Goal: Task Accomplishment & Management: Use online tool/utility

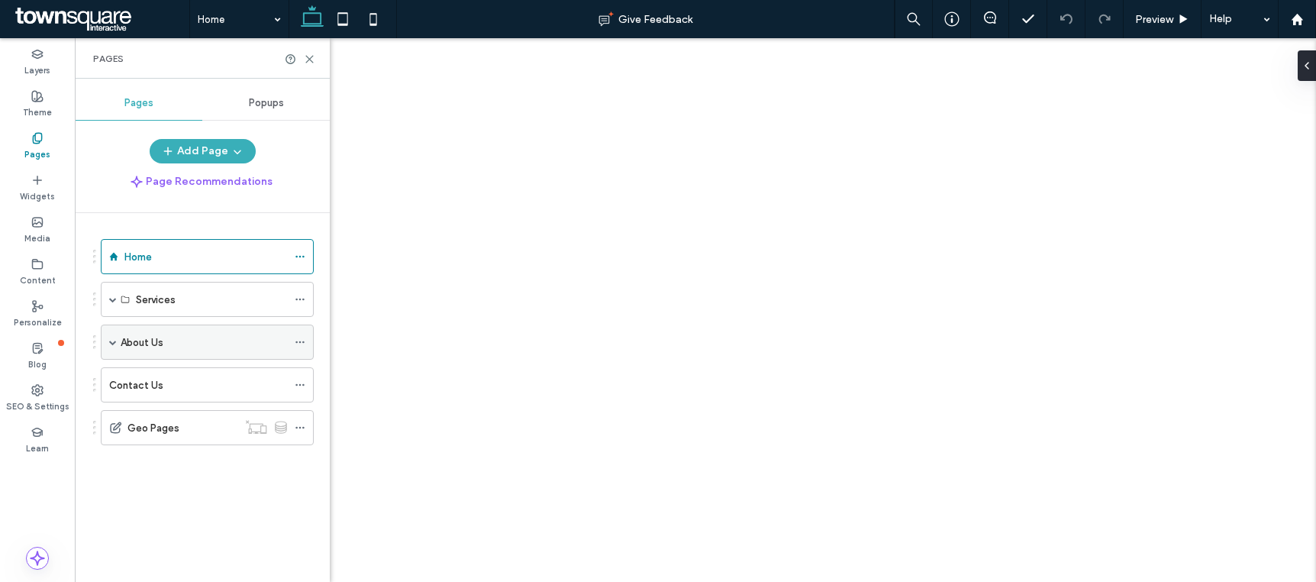
click at [115, 345] on span at bounding box center [113, 342] width 8 height 8
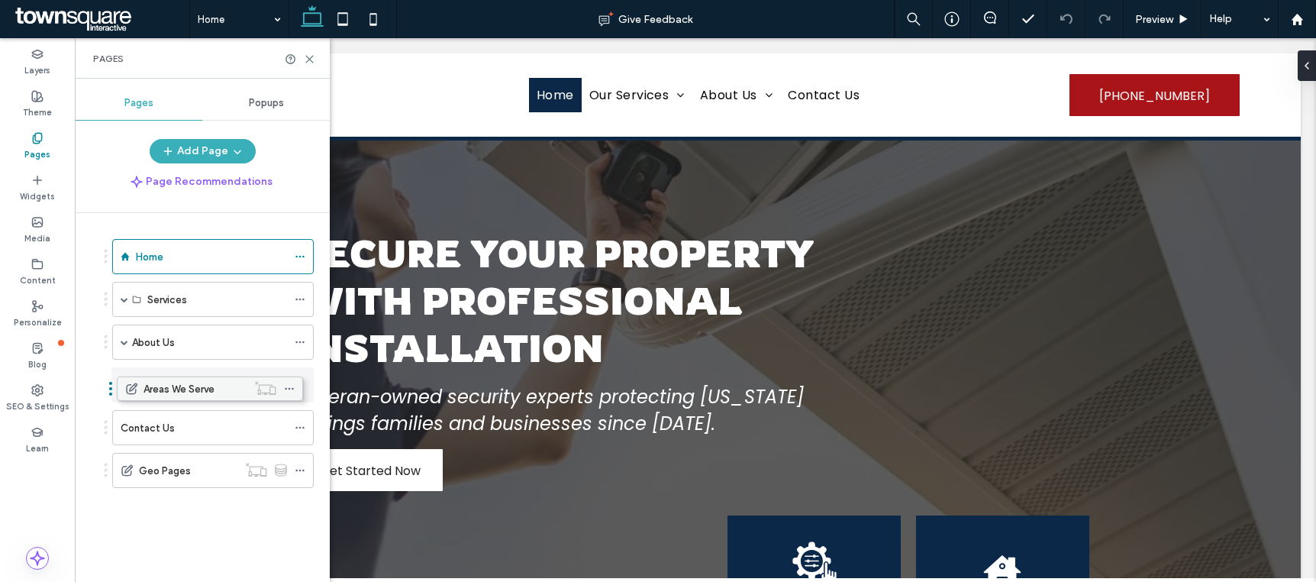
drag, startPoint x: 185, startPoint y: 375, endPoint x: 174, endPoint y: 384, distance: 14.1
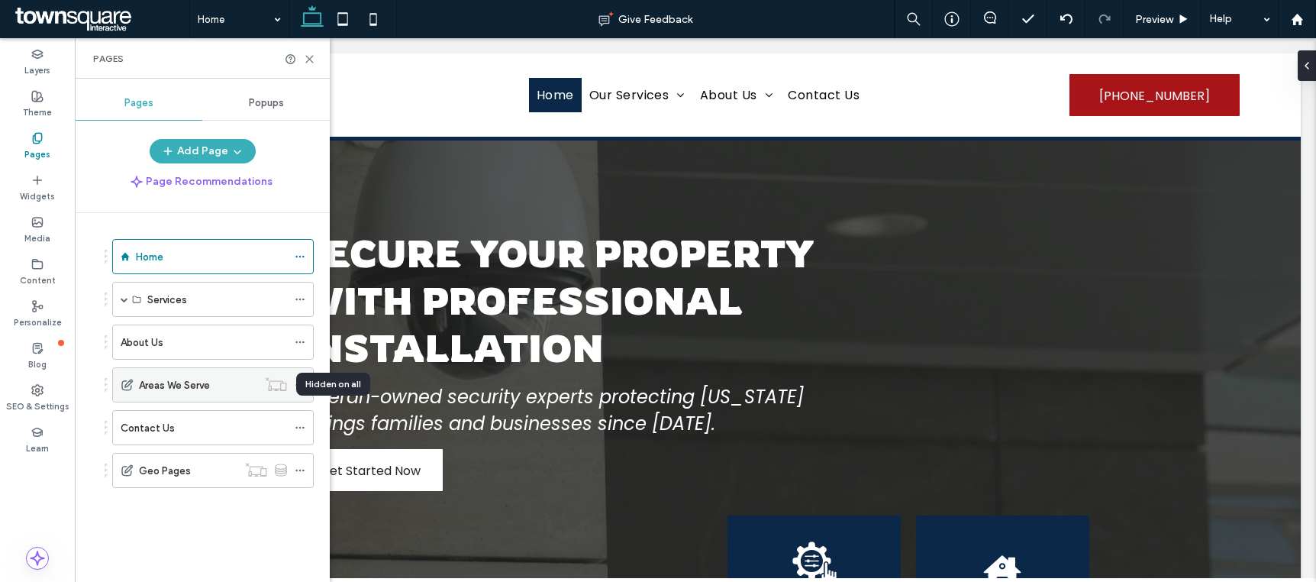
click at [277, 390] on use at bounding box center [276, 384] width 21 height 14
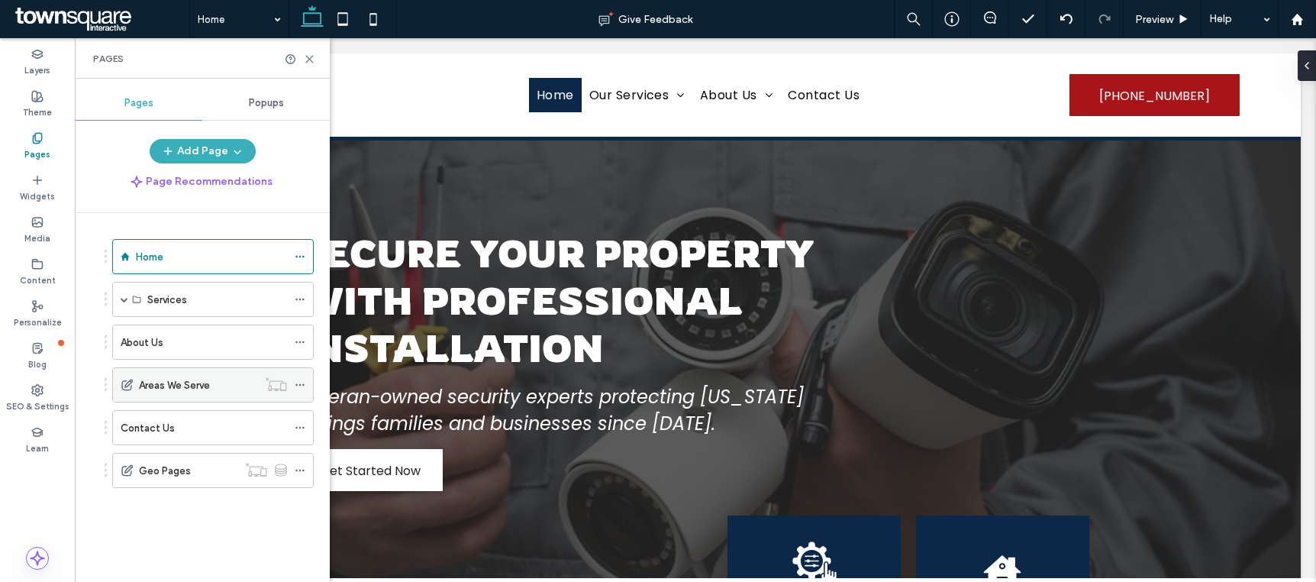
click at [304, 386] on icon at bounding box center [300, 384] width 11 height 11
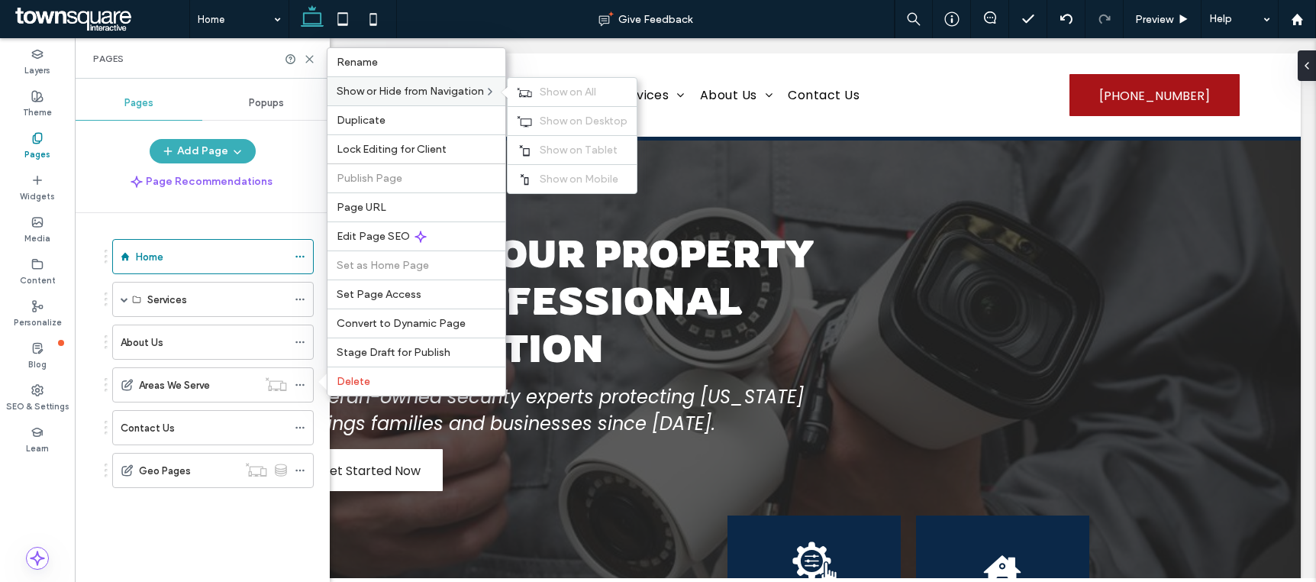
click at [444, 98] on div "Show or Hide from Navigation Show on All Show on Desktop Show on Tablet Show on…" at bounding box center [417, 90] width 178 height 29
click at [550, 95] on span "Show on All" at bounding box center [568, 92] width 56 height 13
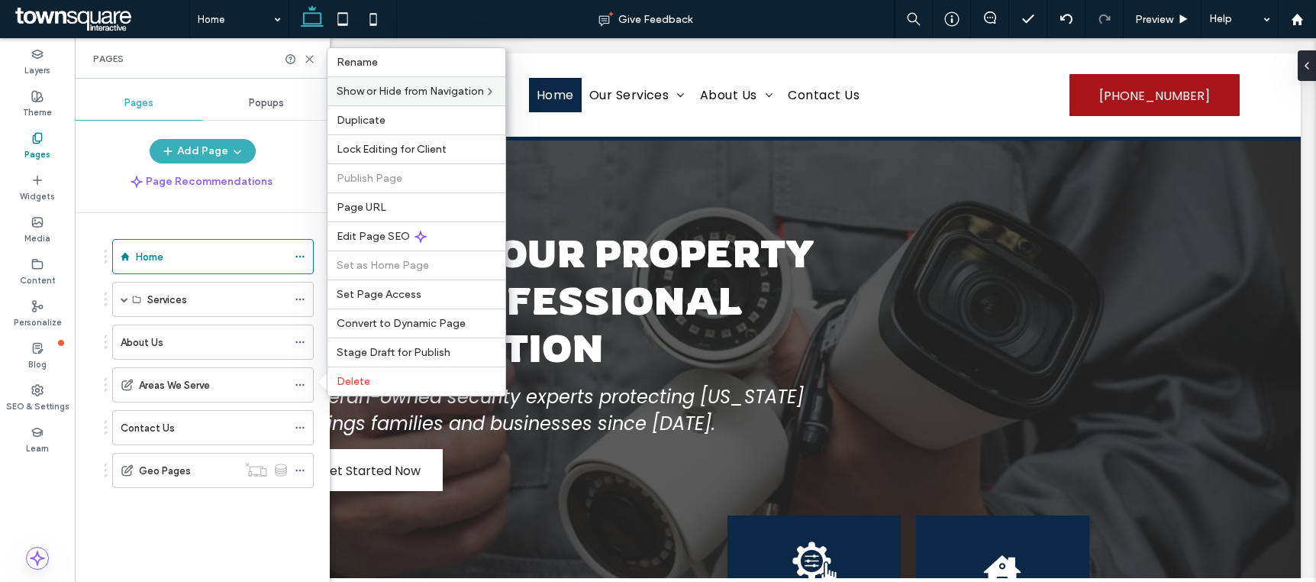
click at [167, 557] on div "Home Services Security System Design & Consultation Residential Security System…" at bounding box center [211, 393] width 237 height 361
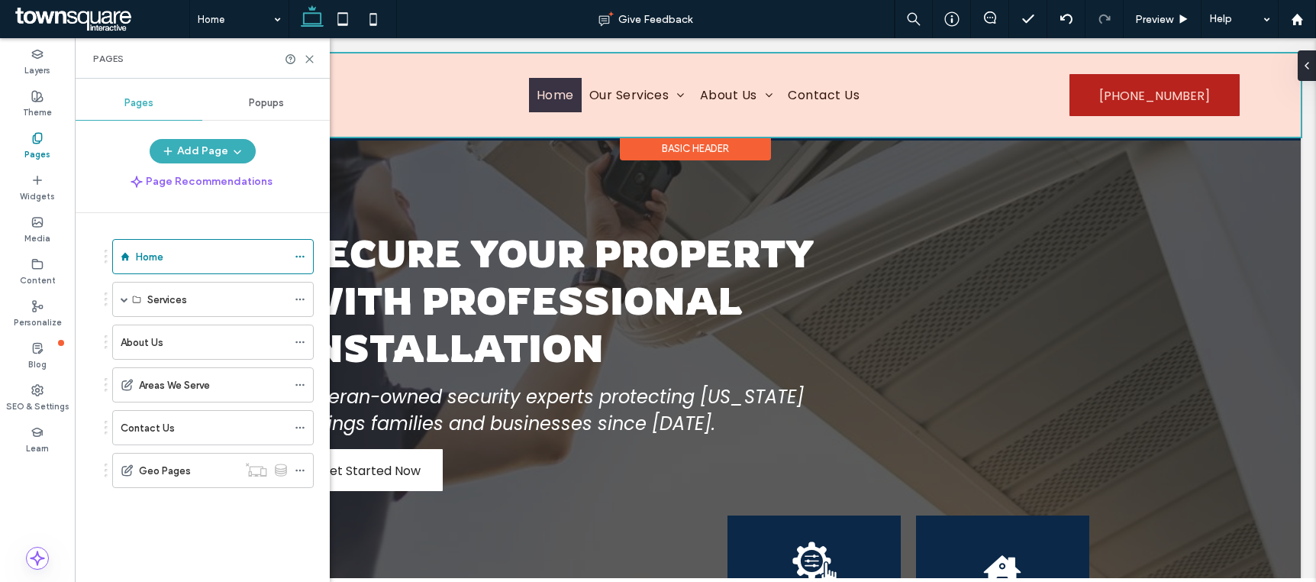
click at [983, 116] on div at bounding box center [695, 94] width 1211 height 83
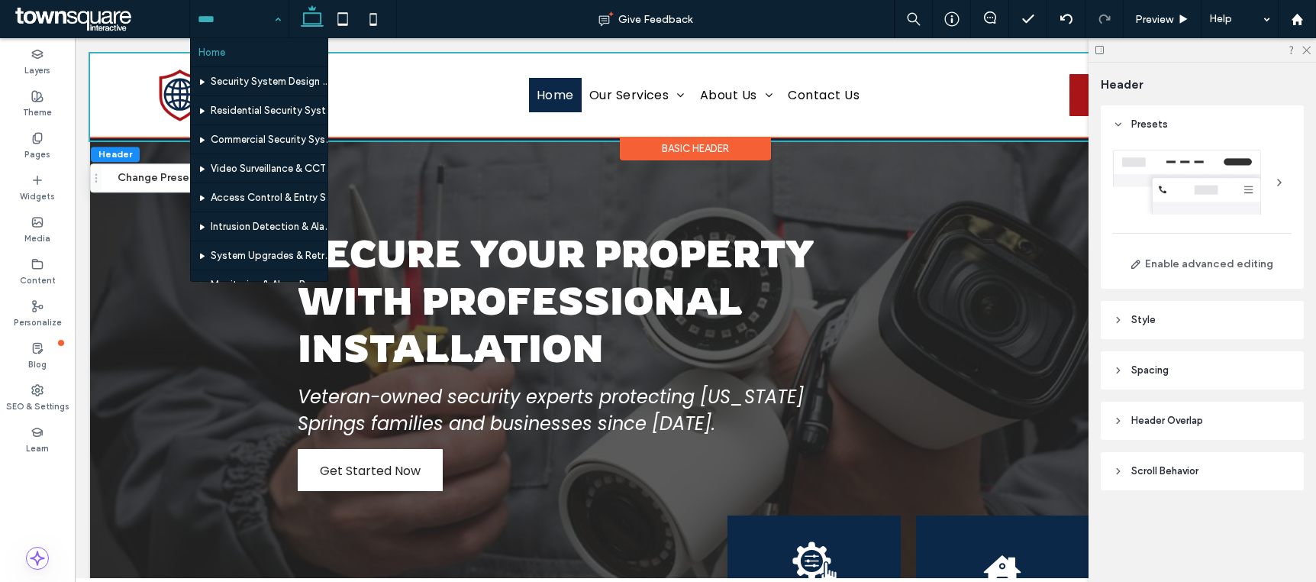
click at [217, 13] on input at bounding box center [236, 19] width 76 height 38
click at [45, 157] on label "Pages" at bounding box center [37, 152] width 26 height 17
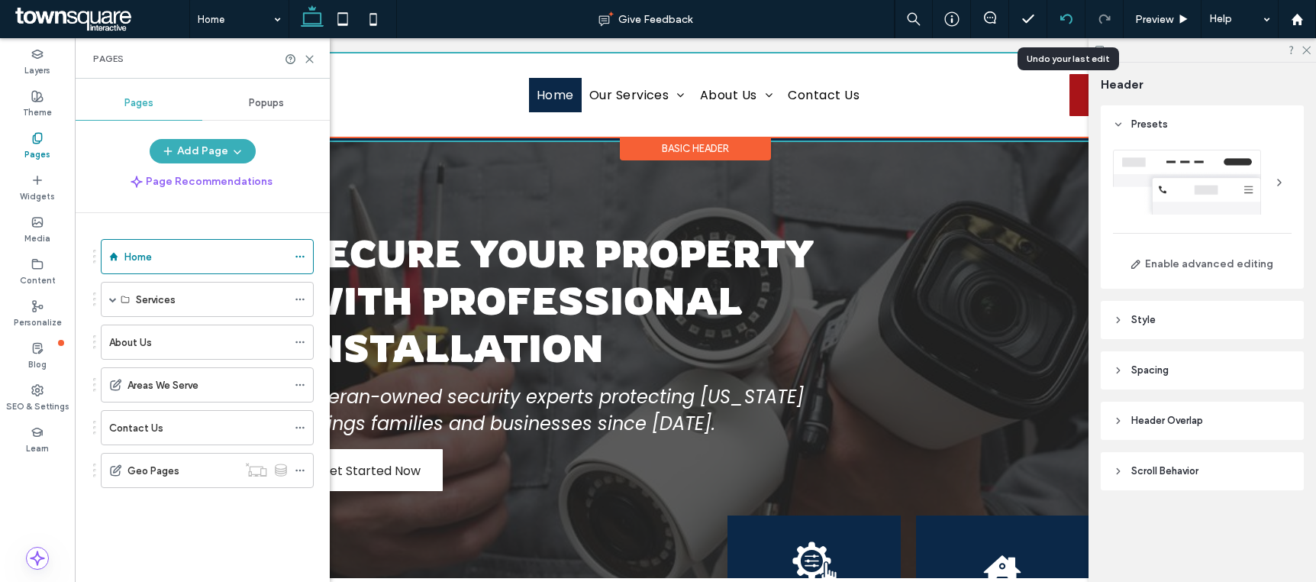
click at [1068, 29] on div at bounding box center [1066, 19] width 38 height 38
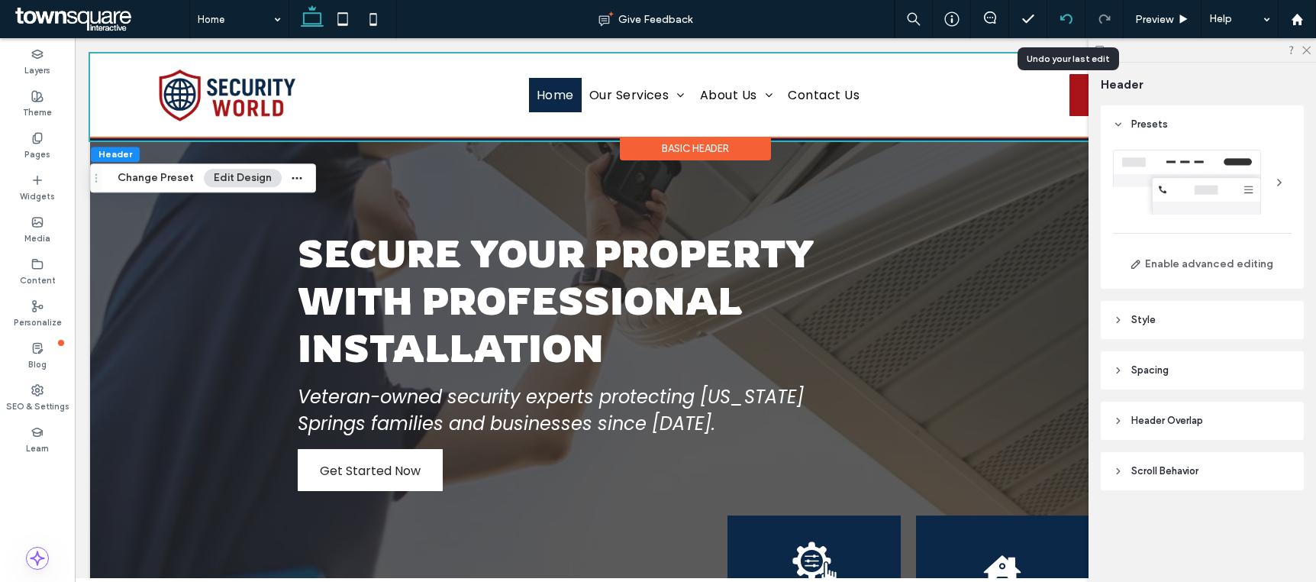
click at [1067, 18] on icon at bounding box center [1066, 19] width 12 height 12
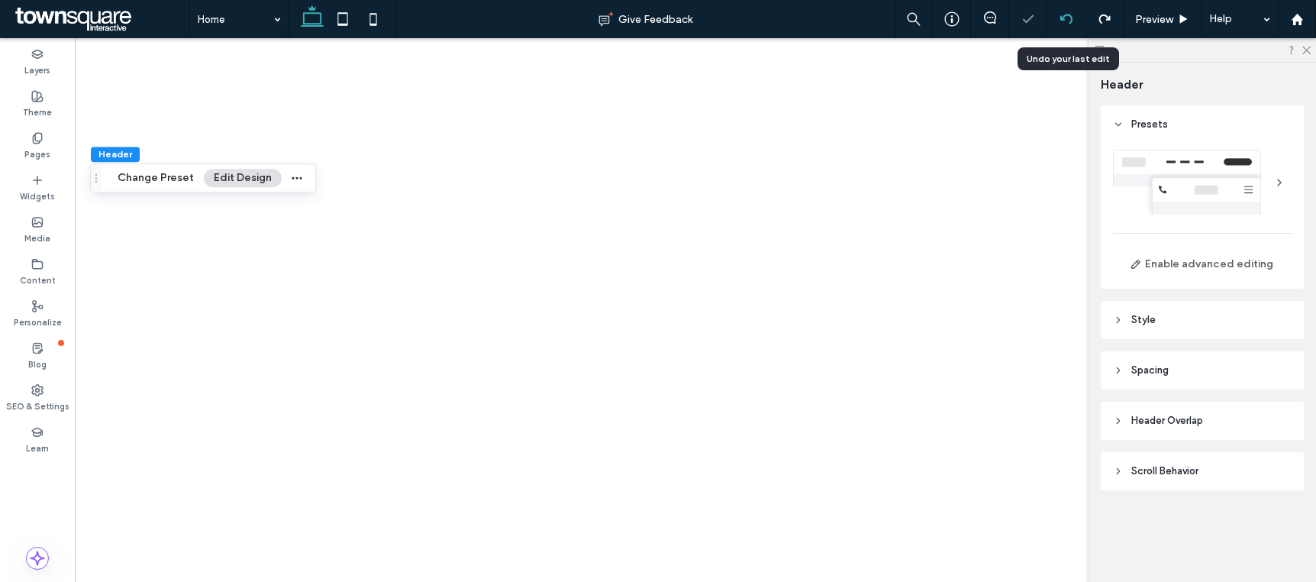
click at [1067, 18] on icon at bounding box center [1066, 19] width 12 height 12
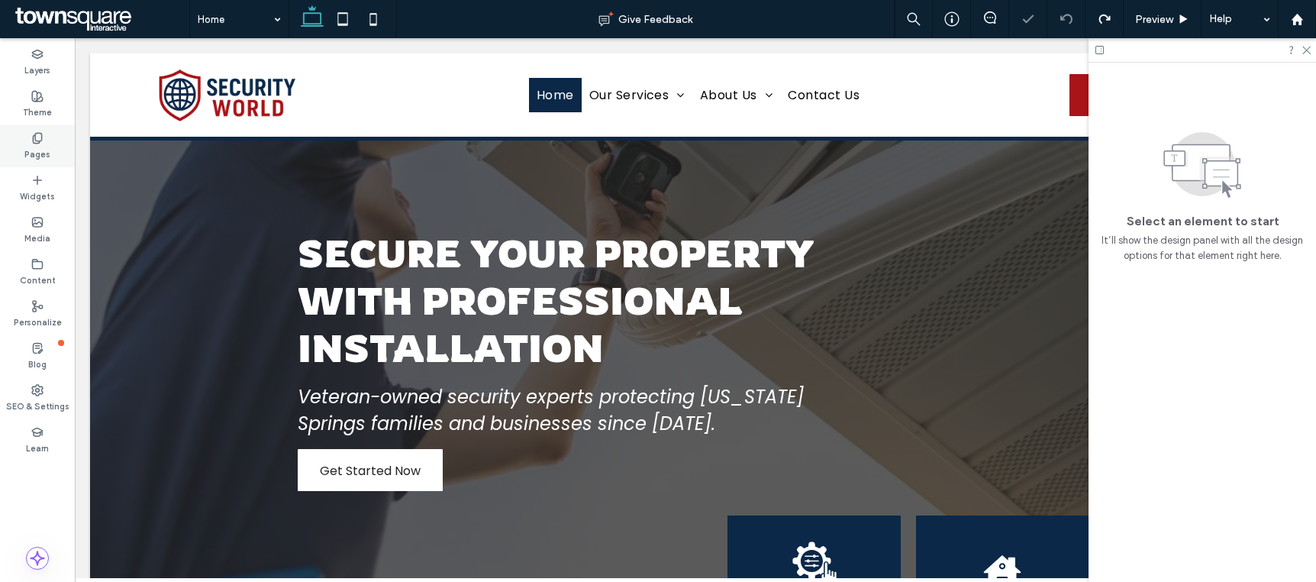
click at [33, 150] on label "Pages" at bounding box center [37, 152] width 26 height 17
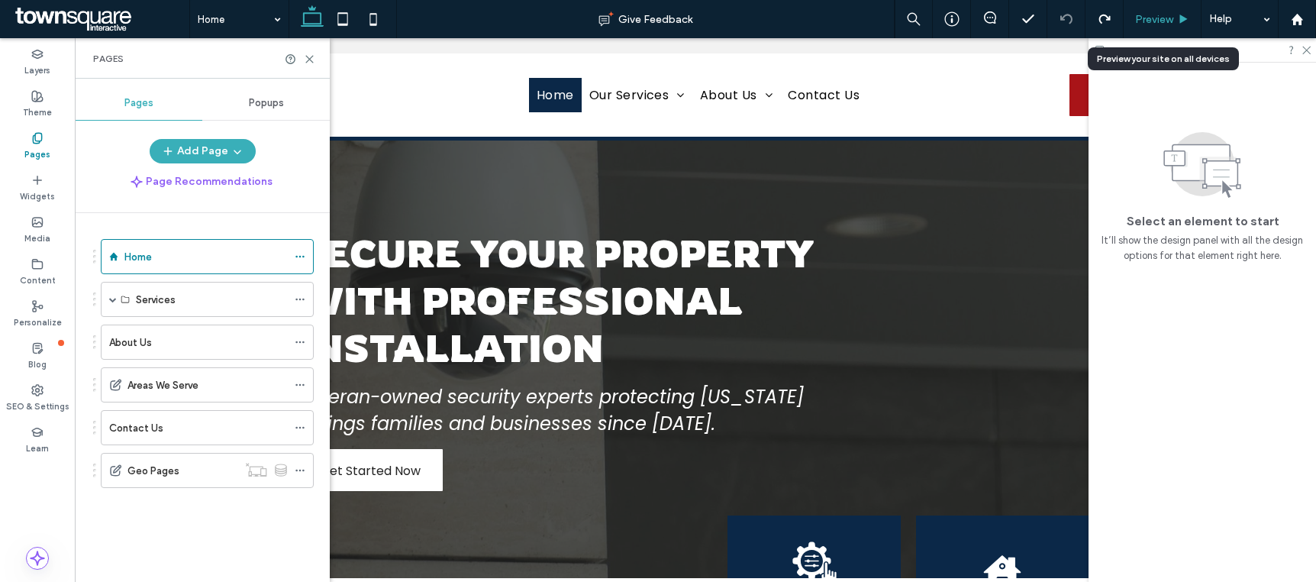
click at [1164, 8] on div "Preview" at bounding box center [1163, 19] width 78 height 38
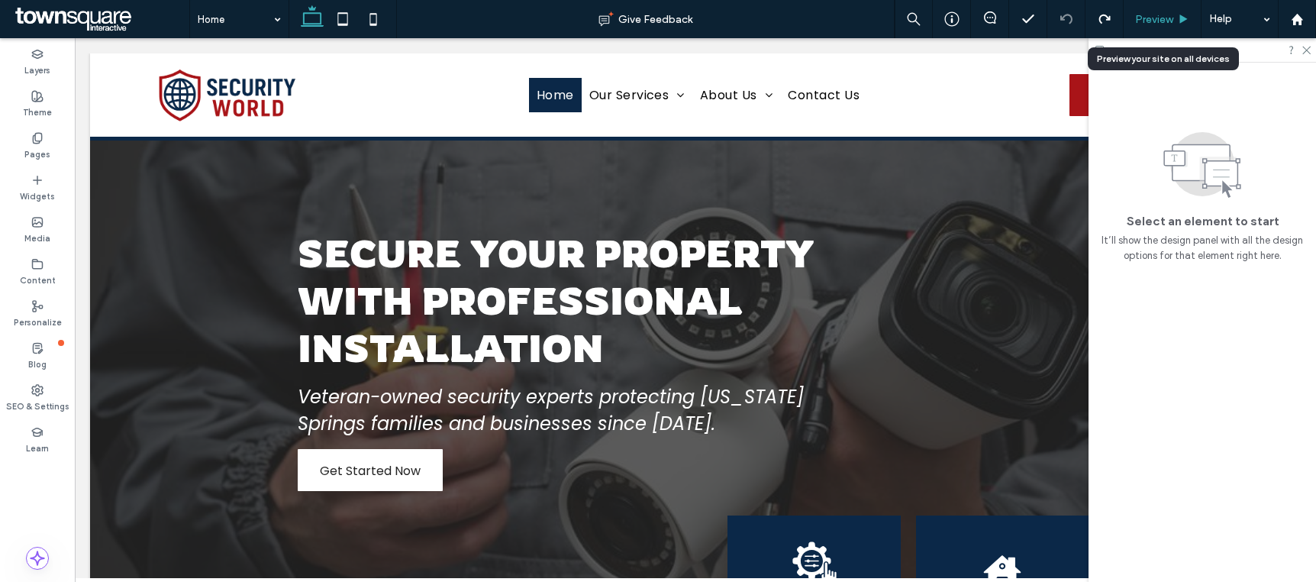
click at [1167, 18] on span "Preview" at bounding box center [1154, 19] width 38 height 13
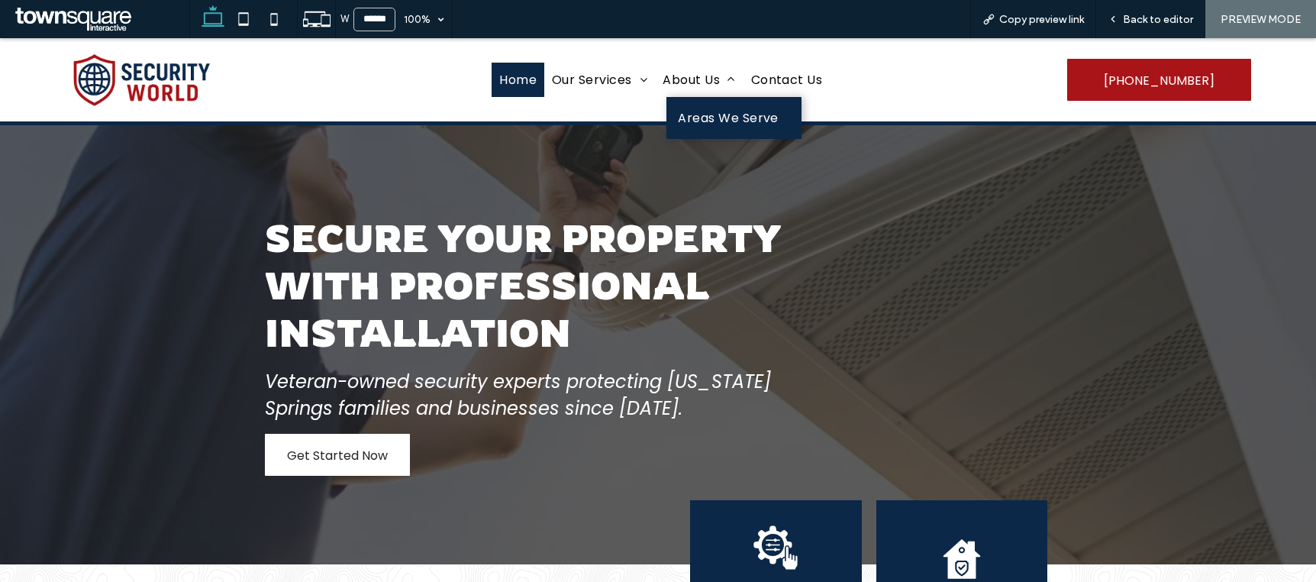
click at [699, 119] on span "Areas We Serve" at bounding box center [728, 117] width 101 height 19
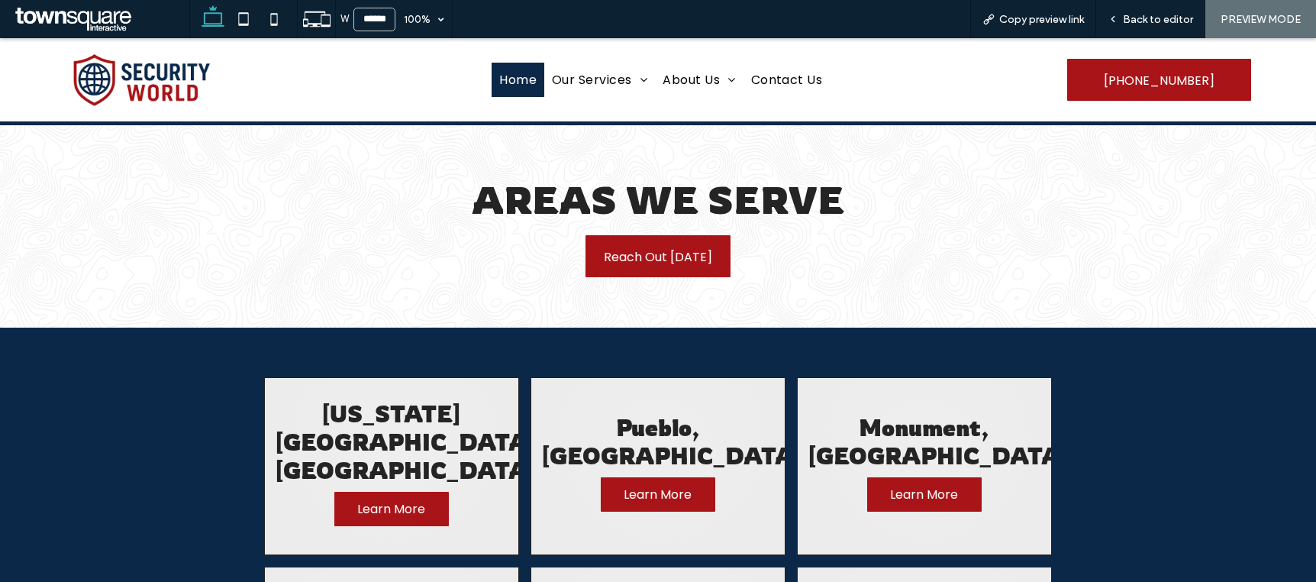
click at [508, 88] on span "Home" at bounding box center [517, 79] width 37 height 19
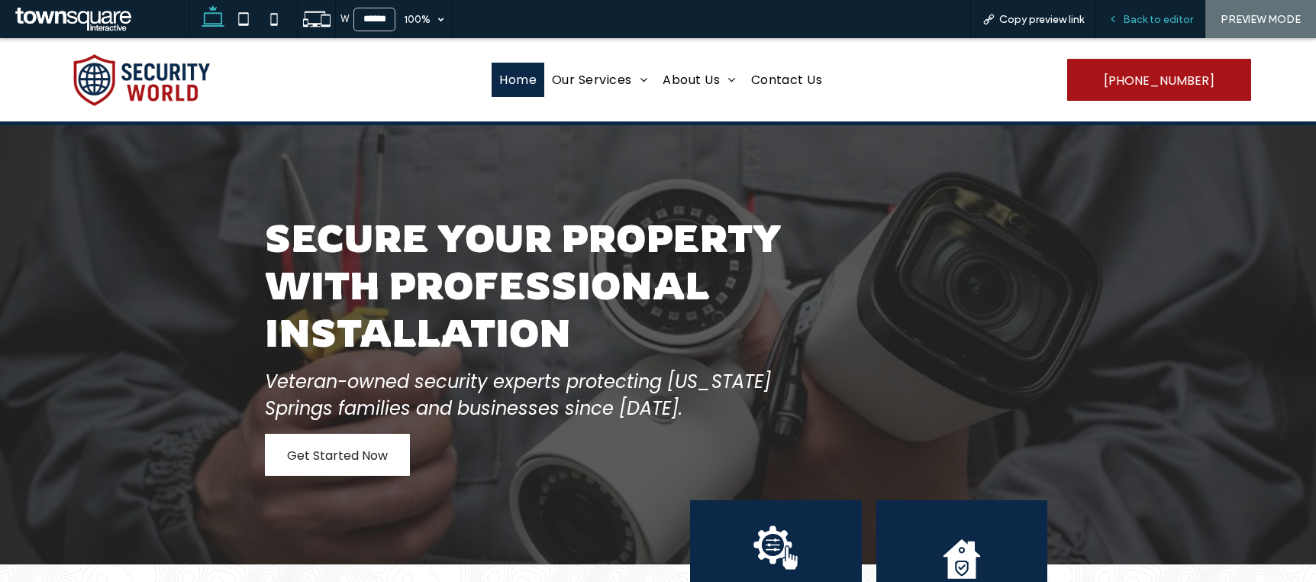
click at [1156, 9] on div "Back to editor" at bounding box center [1150, 19] width 109 height 38
click at [1157, 18] on span "Back to editor" at bounding box center [1158, 19] width 70 height 13
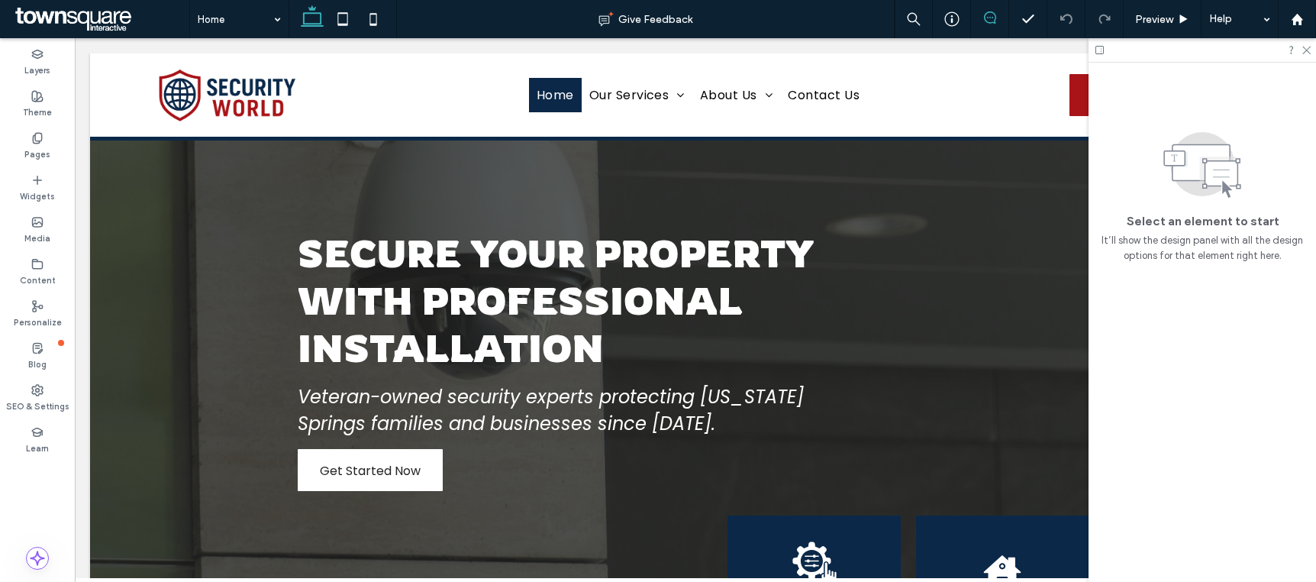
click at [993, 19] on icon at bounding box center [990, 17] width 12 height 12
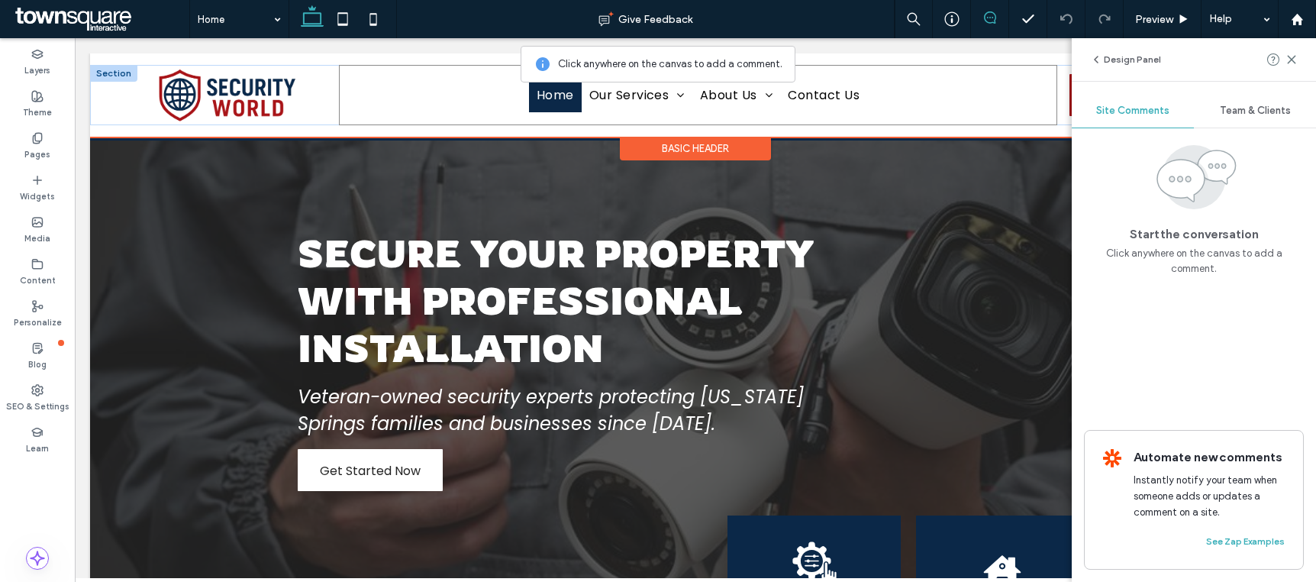
click at [586, 118] on div "Home Our Services About Us Areas We Serve Contact Us" at bounding box center [698, 95] width 718 height 60
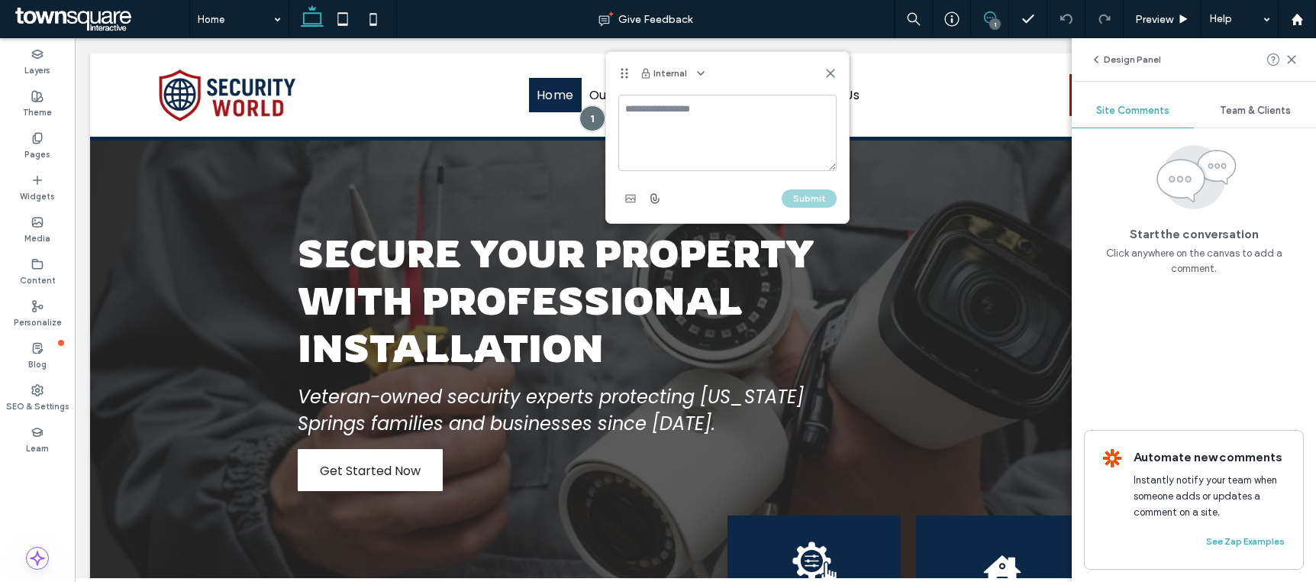
click at [726, 122] on textarea at bounding box center [727, 133] width 218 height 76
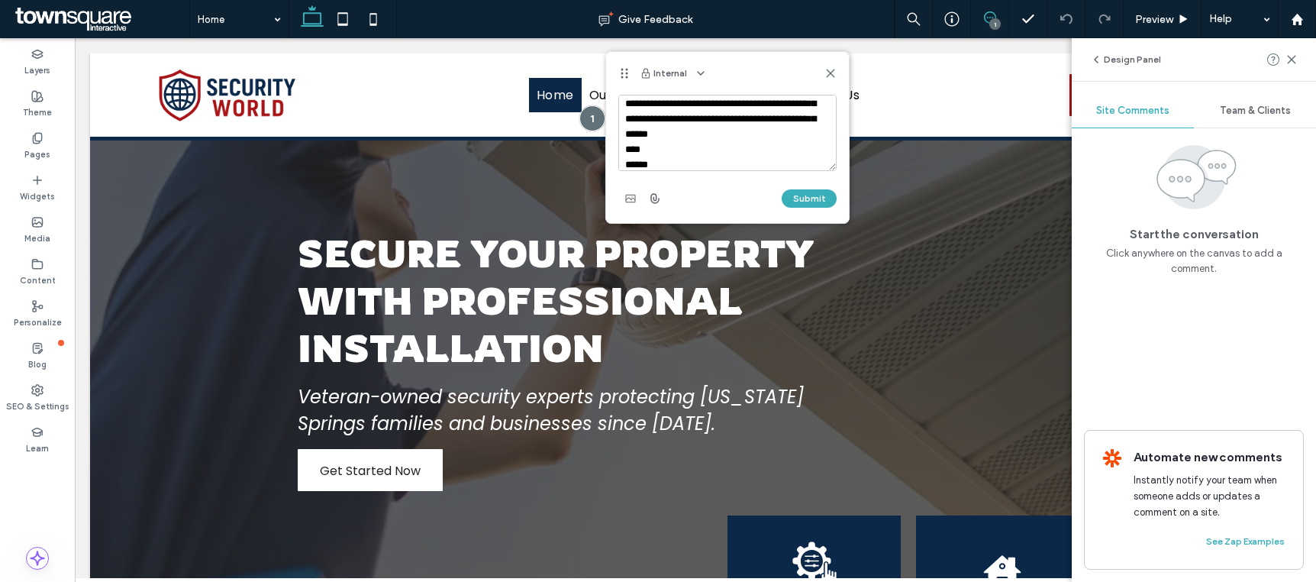
scroll to position [36, 0]
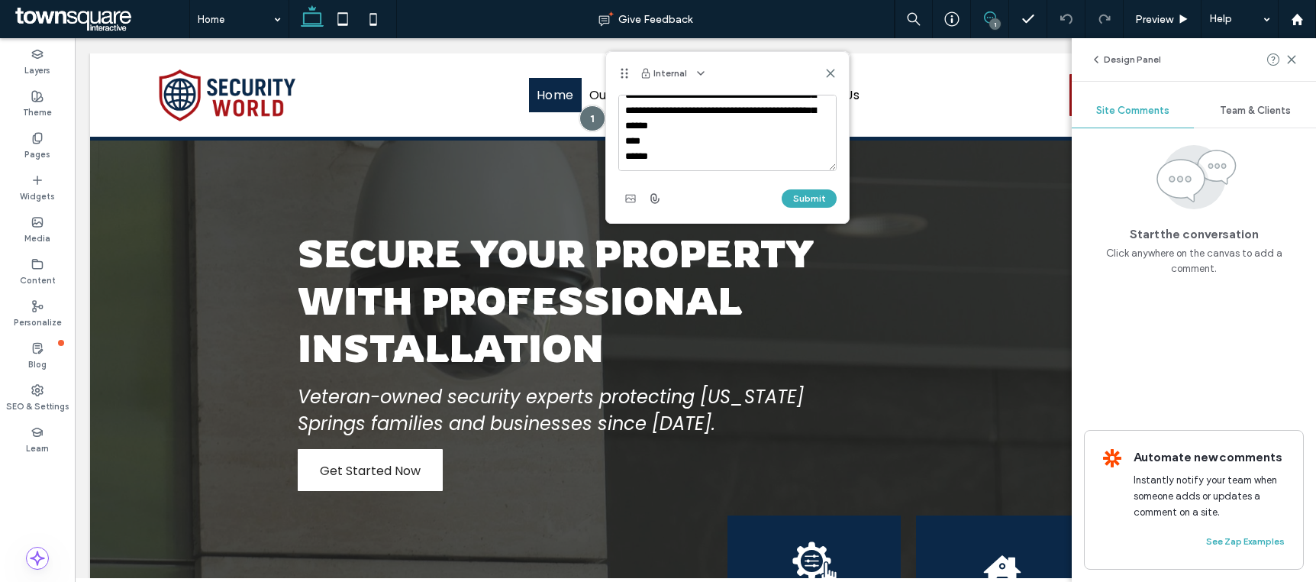
type textarea "**********"
drag, startPoint x: 738, startPoint y: 74, endPoint x: 820, endPoint y: 144, distance: 107.8
click at [820, 144] on div "**********" at bounding box center [727, 137] width 243 height 171
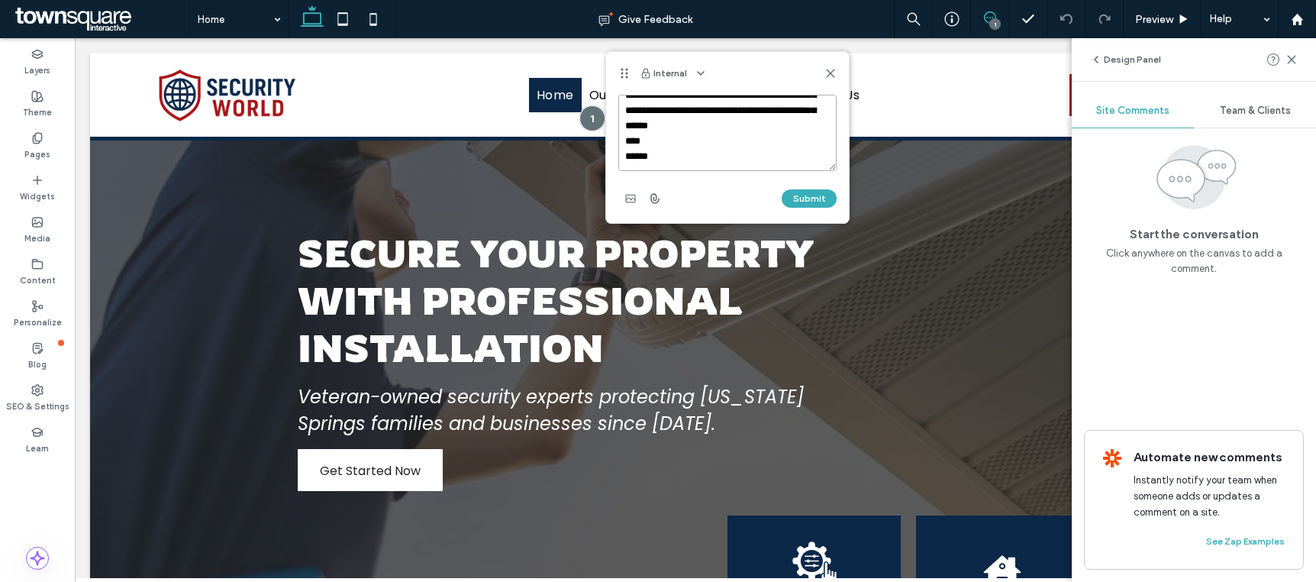
click at [668, 144] on textarea "**********" at bounding box center [727, 133] width 218 height 76
click at [669, 144] on textarea "**********" at bounding box center [727, 133] width 218 height 76
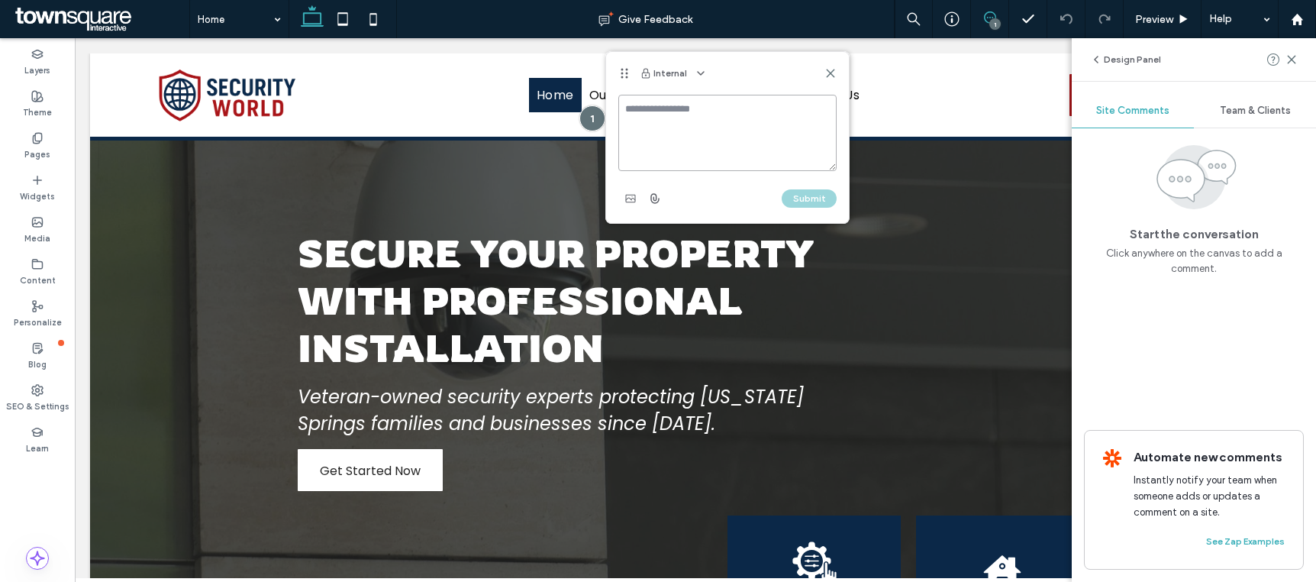
scroll to position [0, 0]
click at [832, 70] on icon at bounding box center [831, 73] width 12 height 12
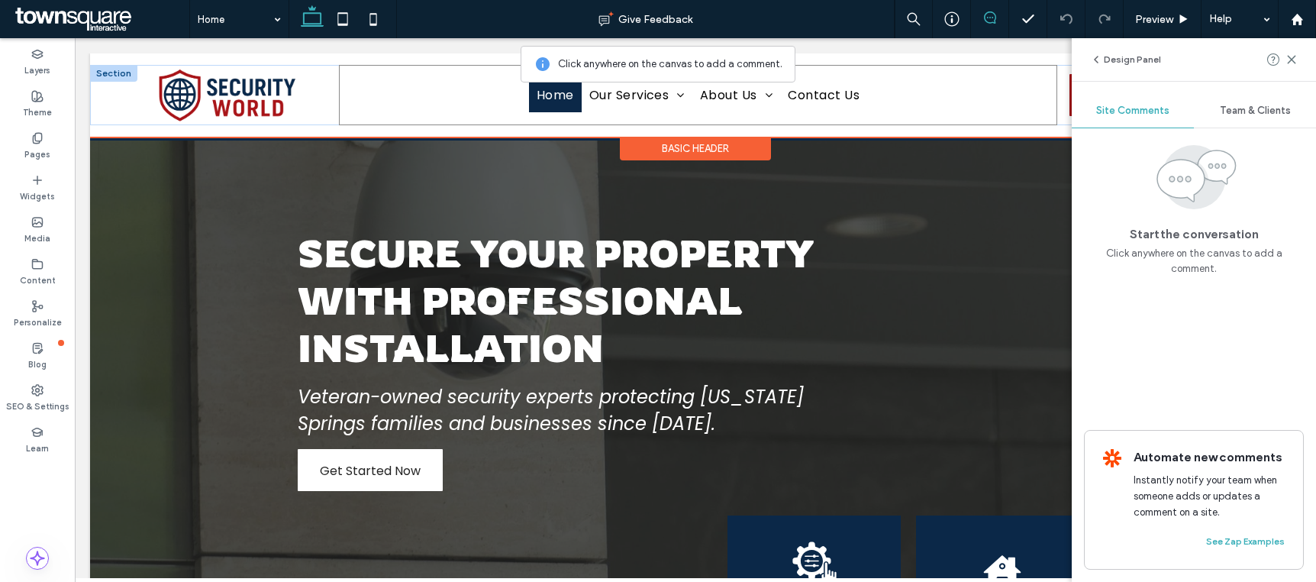
click at [689, 113] on div "Home Our Services About Us Areas We Serve Contact Us" at bounding box center [698, 95] width 718 height 60
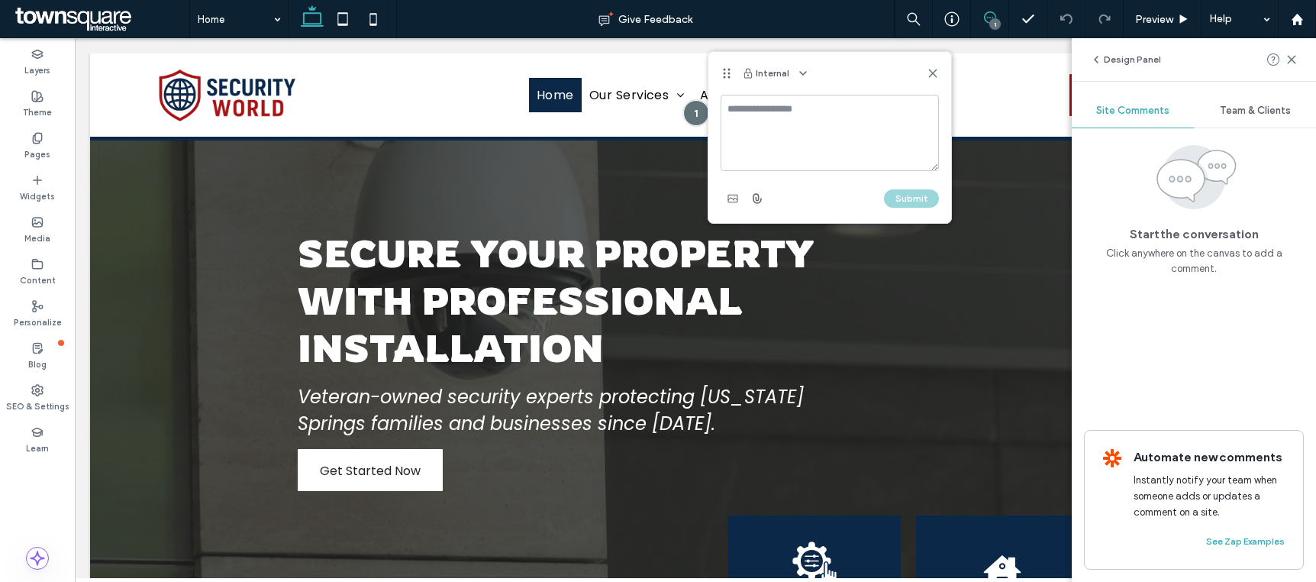
click at [822, 131] on textarea at bounding box center [830, 133] width 218 height 76
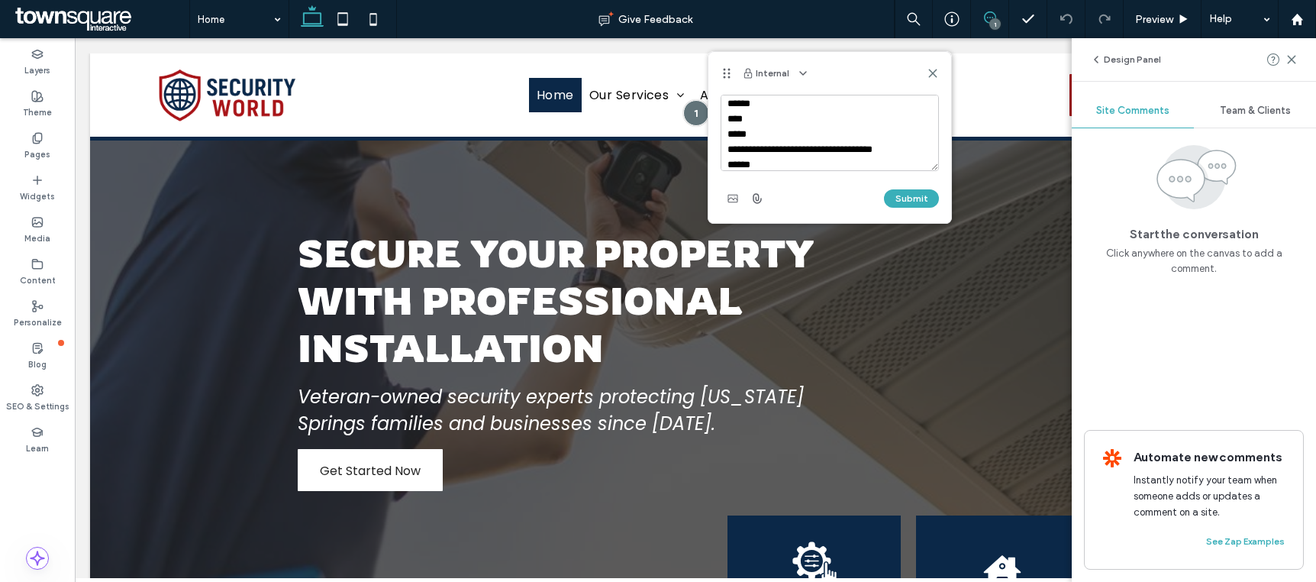
scroll to position [60, 0]
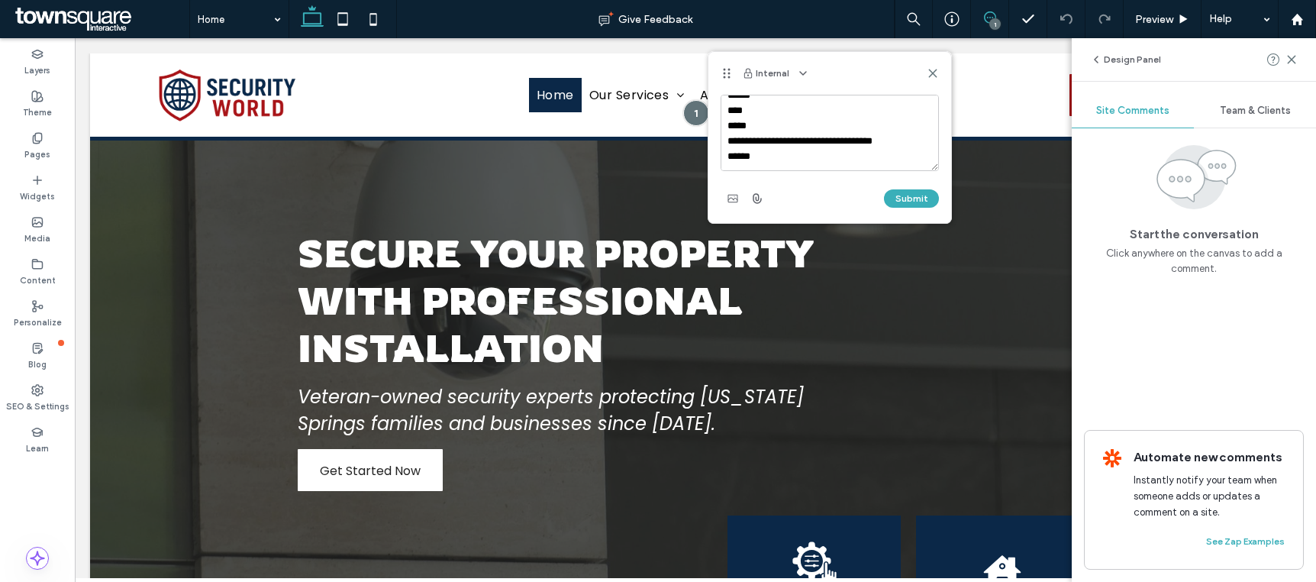
drag, startPoint x: 769, startPoint y: 164, endPoint x: 718, endPoint y: 164, distance: 51.2
click at [719, 164] on div "**********" at bounding box center [830, 159] width 243 height 128
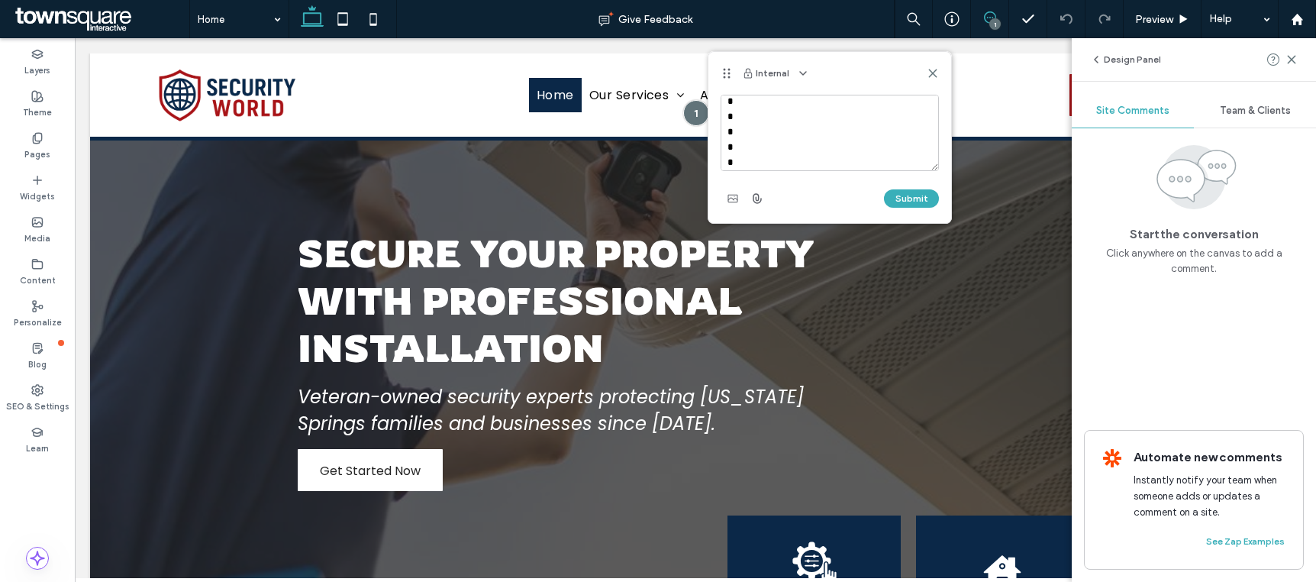
scroll to position [115, 0]
click at [735, 102] on textarea "**********" at bounding box center [830, 133] width 218 height 76
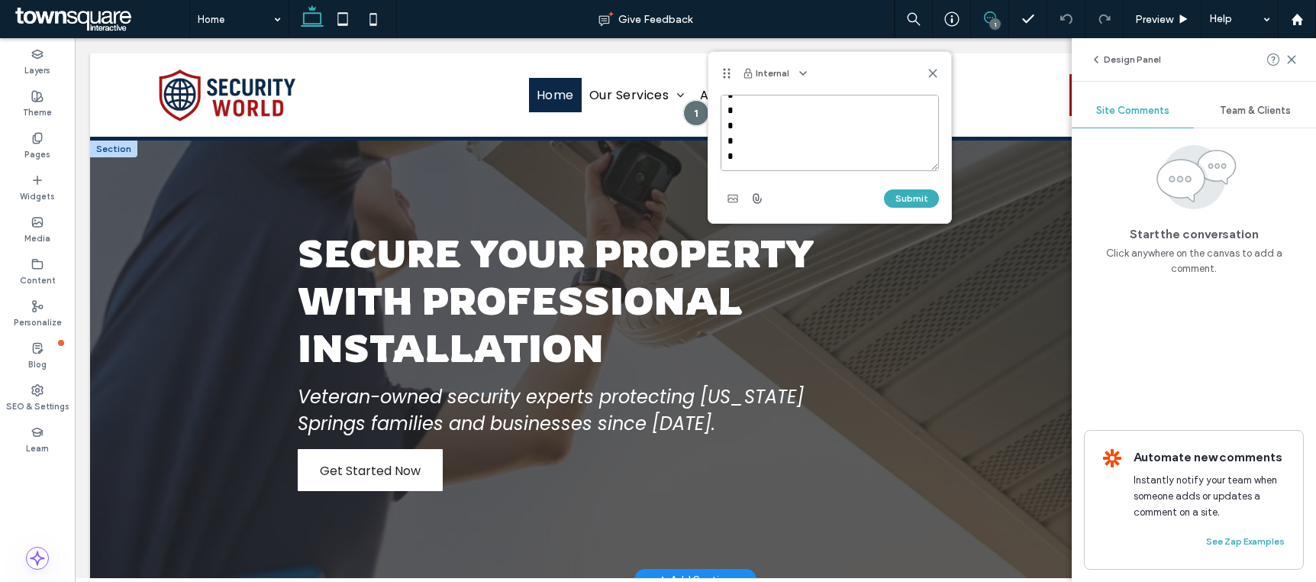
drag, startPoint x: 810, startPoint y: 140, endPoint x: 796, endPoint y: 247, distance: 107.1
paste textarea "**********"
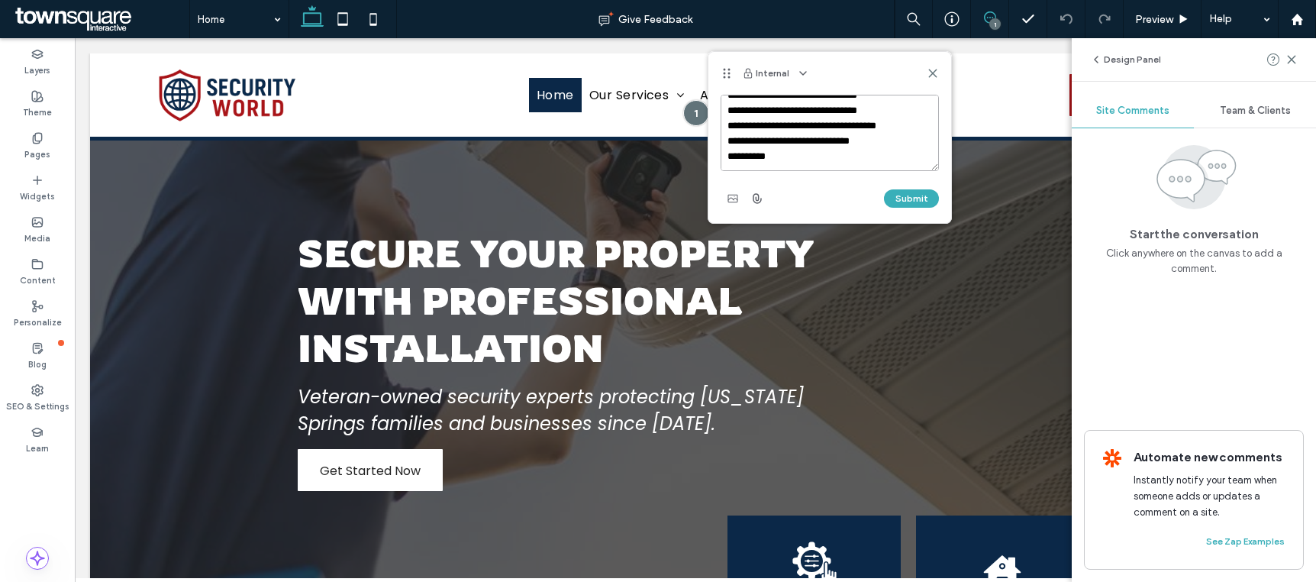
scroll to position [182, 0]
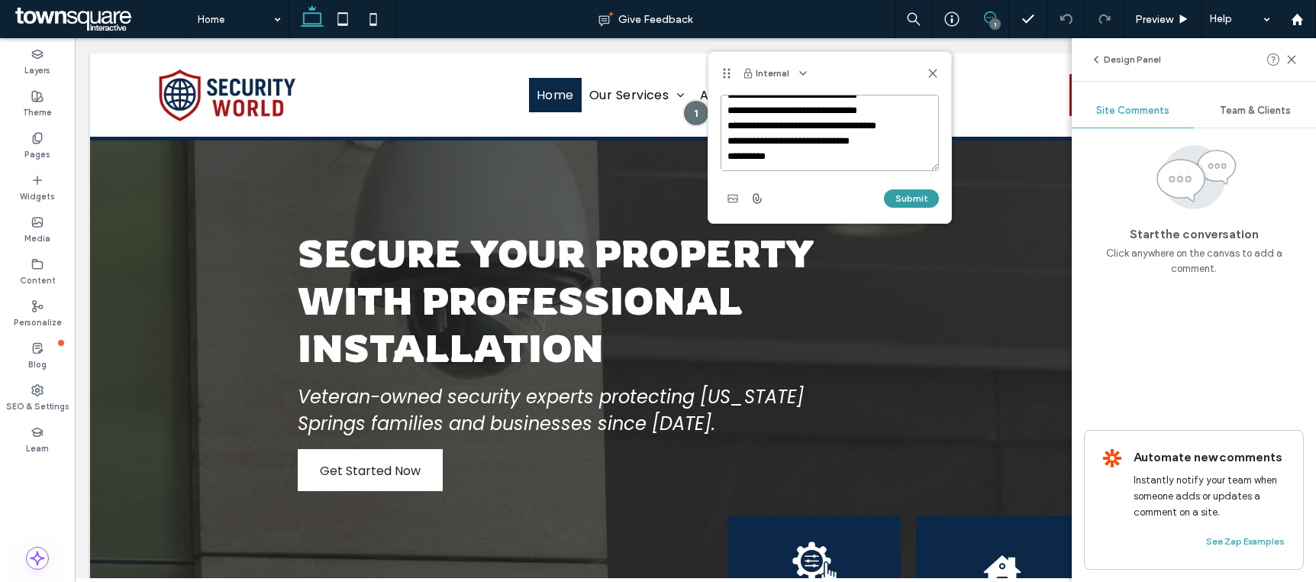
type textarea "**********"
click at [909, 193] on button "Submit" at bounding box center [911, 198] width 55 height 18
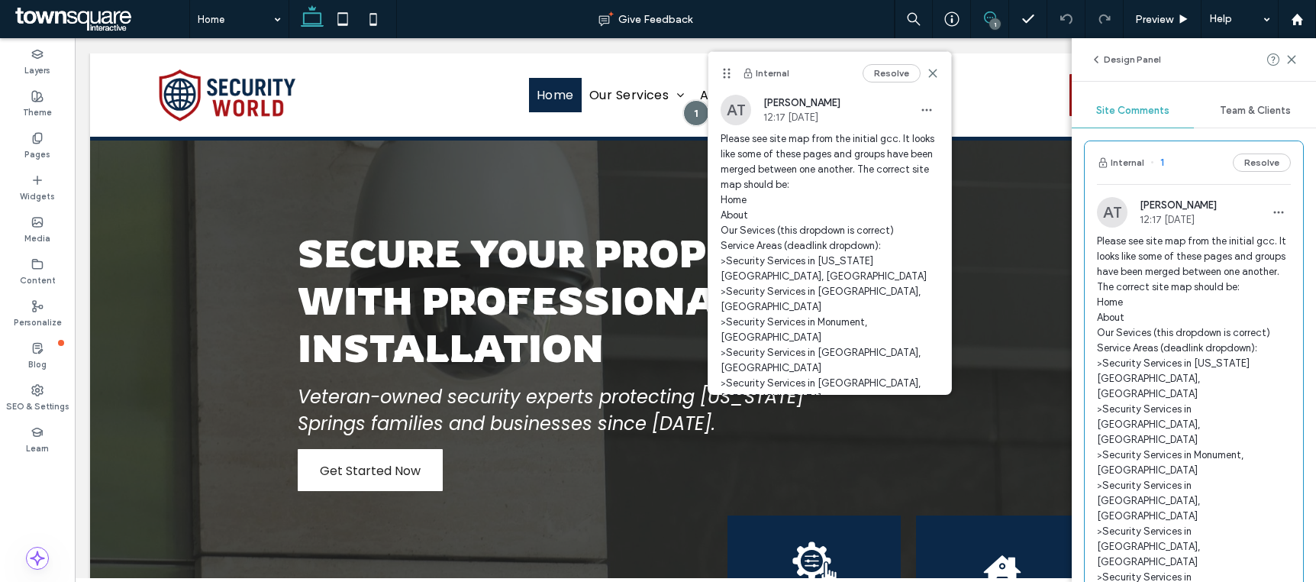
scroll to position [0, 0]
